Goal: Transaction & Acquisition: Download file/media

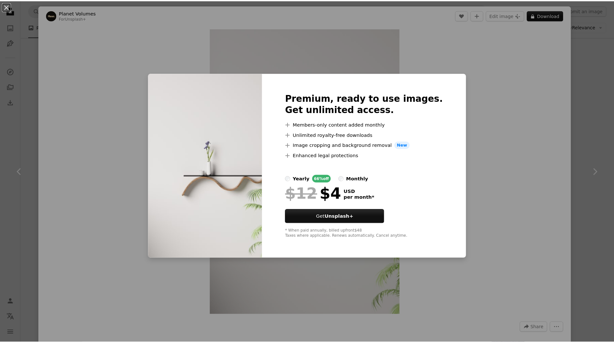
scroll to position [2335, 0]
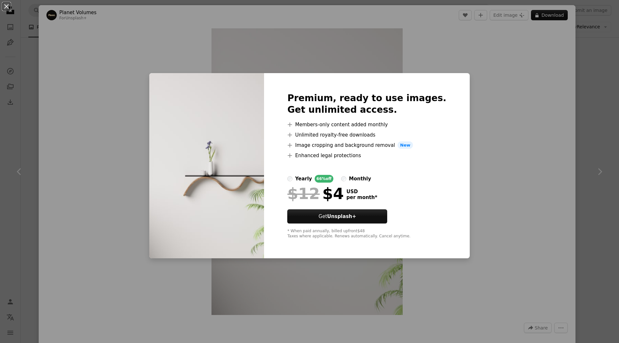
click at [488, 113] on div "An X shape Premium, ready to use images. Get unlimited access. A plus sign Memb…" at bounding box center [309, 171] width 619 height 343
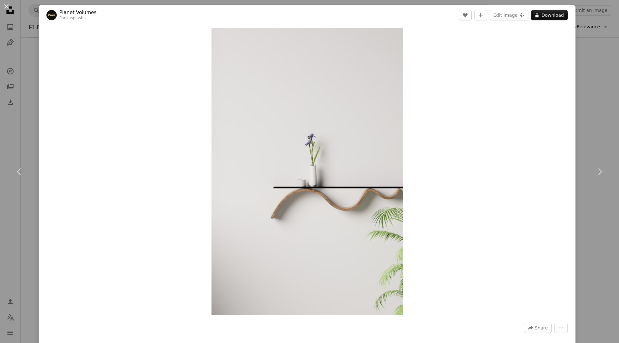
click at [576, 66] on div "An X shape Chevron left Chevron right Planet Volumes For Unsplash+ A heart A pl…" at bounding box center [309, 171] width 619 height 343
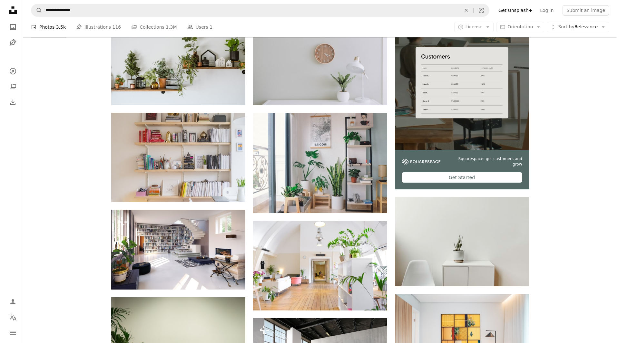
scroll to position [144, 0]
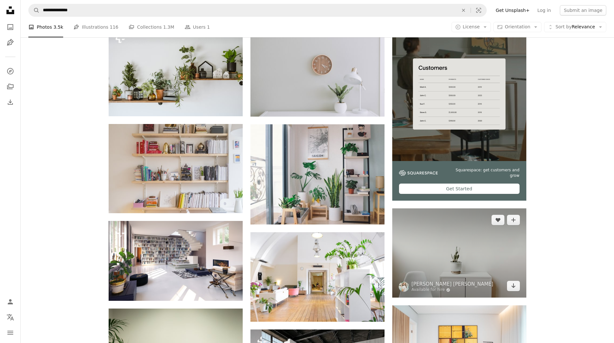
click at [445, 263] on img at bounding box center [459, 252] width 134 height 89
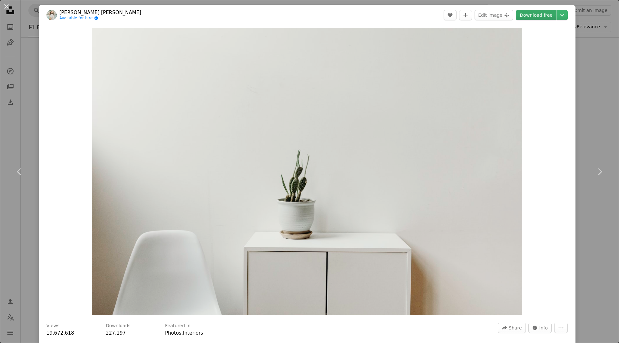
click at [537, 14] on link "Download free" at bounding box center [536, 15] width 41 height 10
